Goal: Information Seeking & Learning: Understand process/instructions

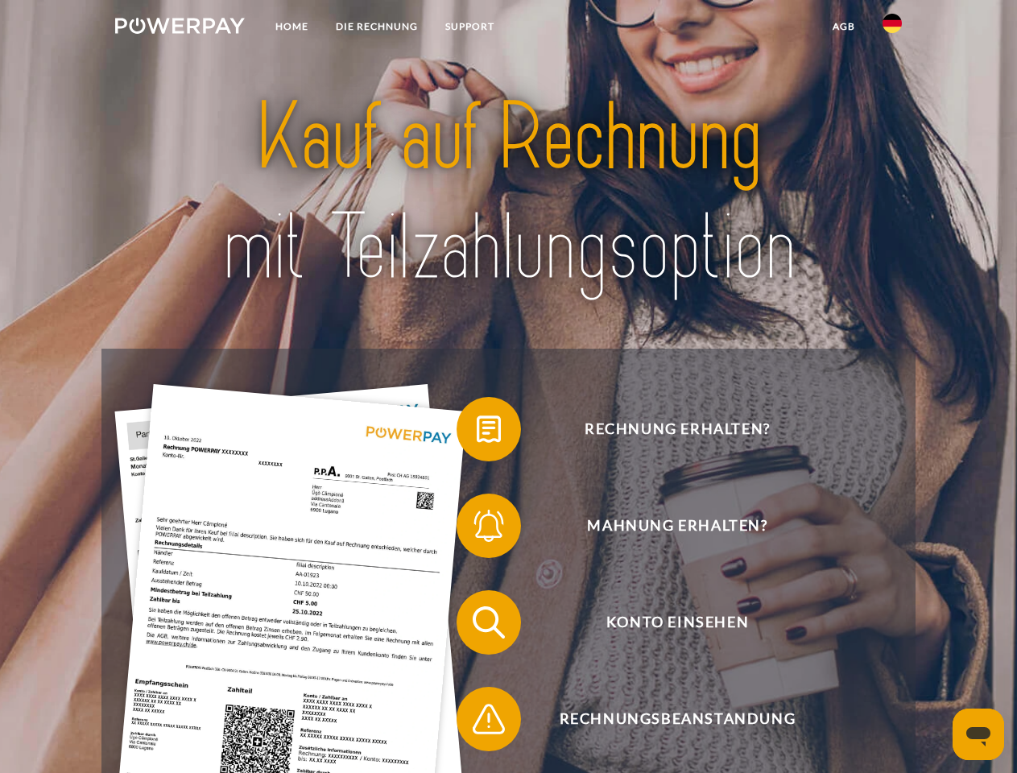
click at [180, 28] on img at bounding box center [180, 26] width 130 height 16
click at [892, 28] on img at bounding box center [892, 23] width 19 height 19
click at [843, 27] on link "agb" at bounding box center [844, 26] width 50 height 29
click at [477, 432] on span at bounding box center [464, 429] width 81 height 81
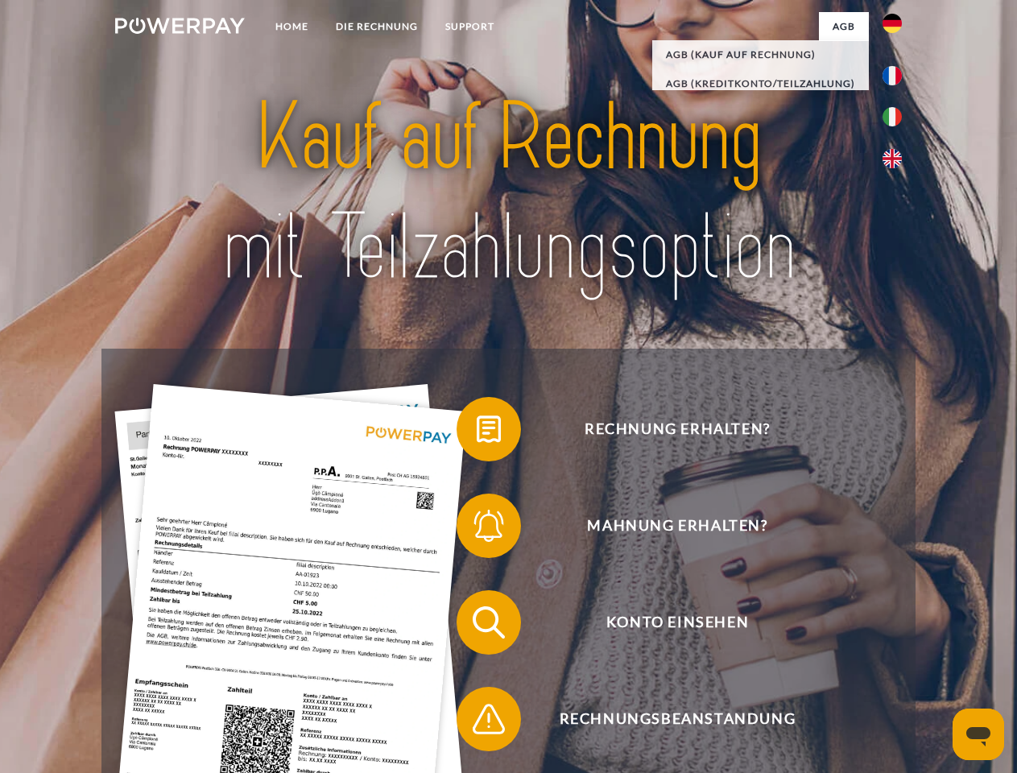
click at [477, 529] on span at bounding box center [464, 526] width 81 height 81
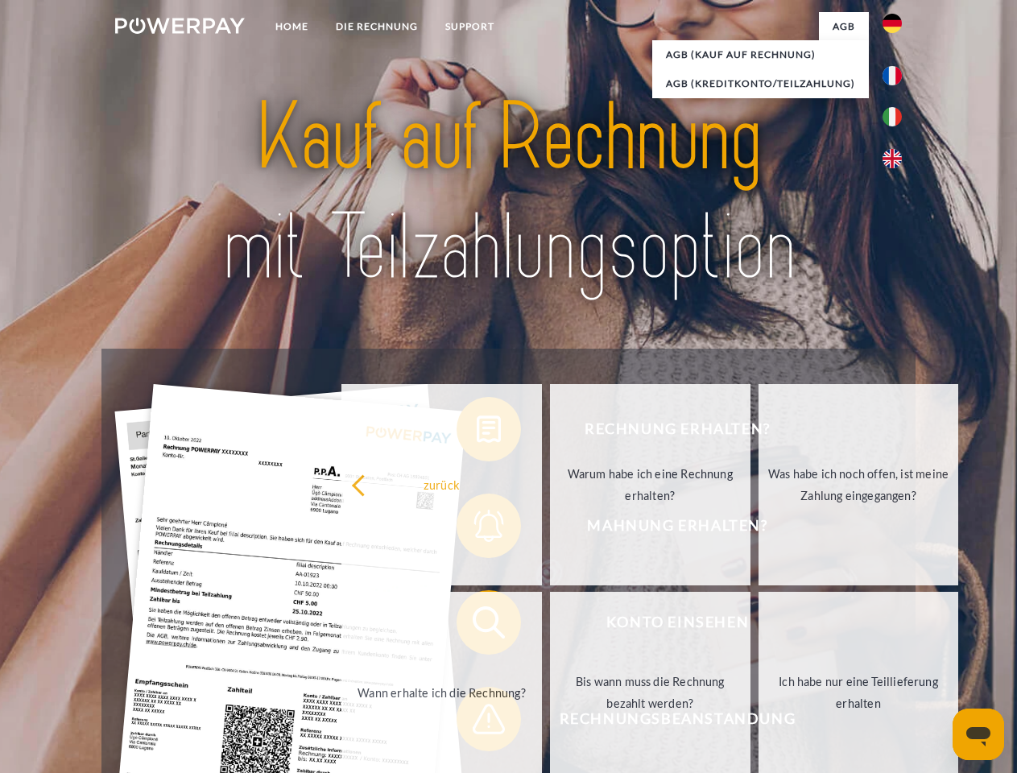
click at [550, 626] on link "Bis wann muss die Rechnung bezahlt werden?" at bounding box center [650, 692] width 201 height 201
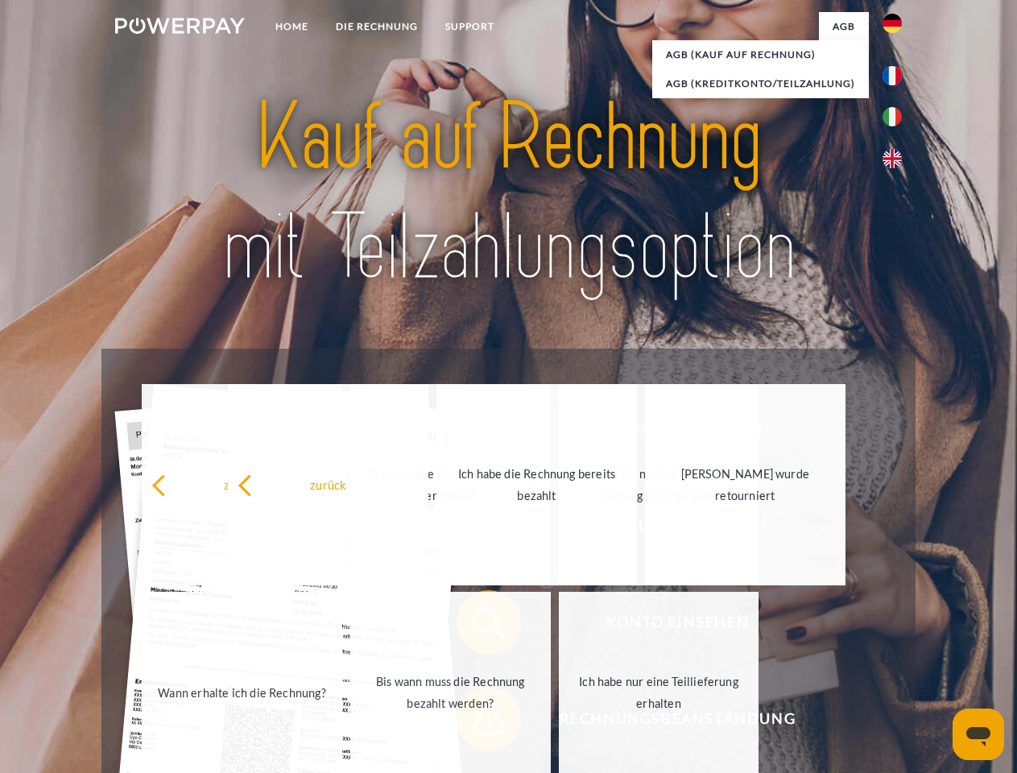
click at [559, 722] on link "Ich habe nur eine Teillieferung erhalten" at bounding box center [659, 692] width 201 height 201
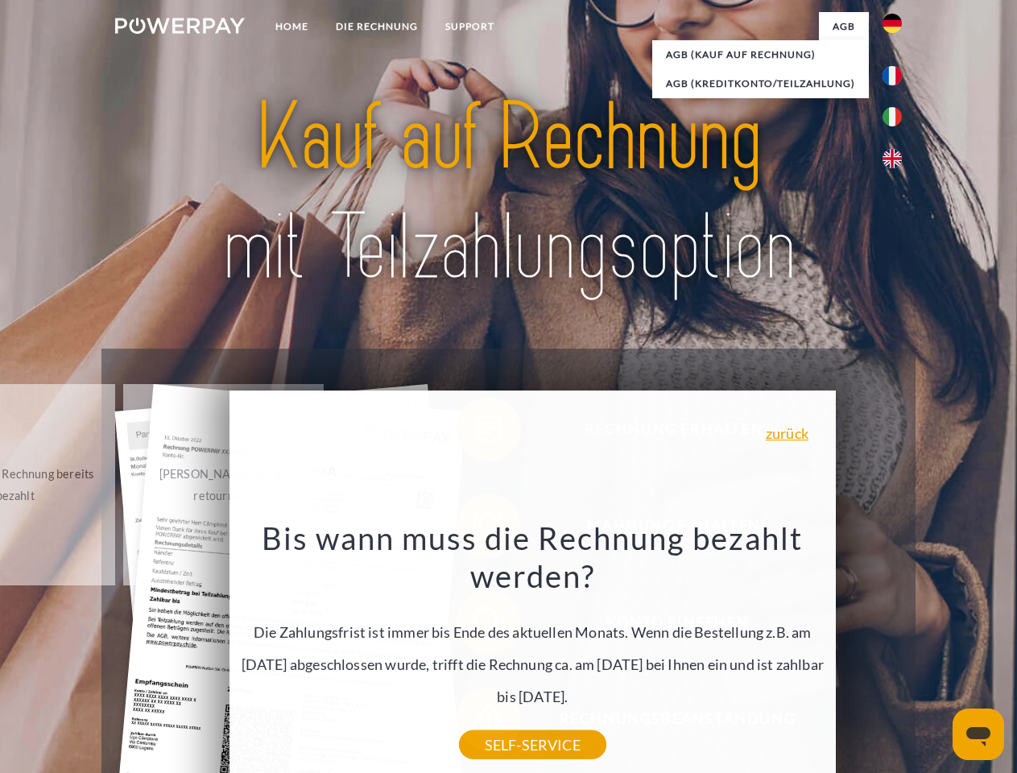
click at [978, 734] on icon "Messaging-Fenster öffnen" at bounding box center [978, 736] width 24 height 19
